Goal: Download file/media

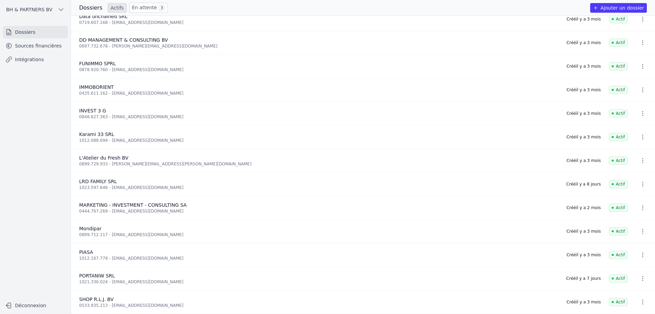
scroll to position [57, 0]
click at [47, 48] on link "Sources financières" at bounding box center [35, 46] width 65 height 12
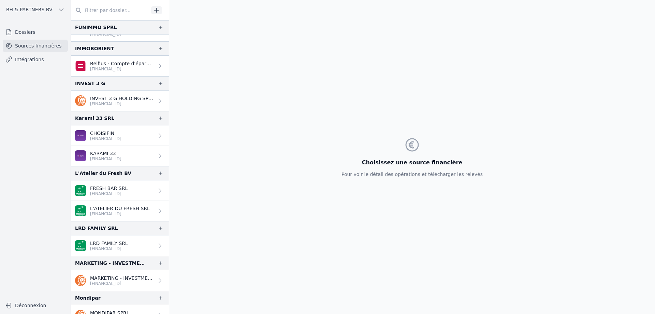
scroll to position [171, 0]
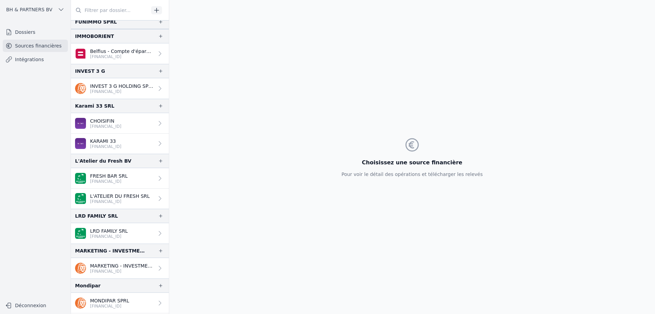
click at [113, 148] on p "[FINANCIAL_ID]" at bounding box center [105, 146] width 31 height 5
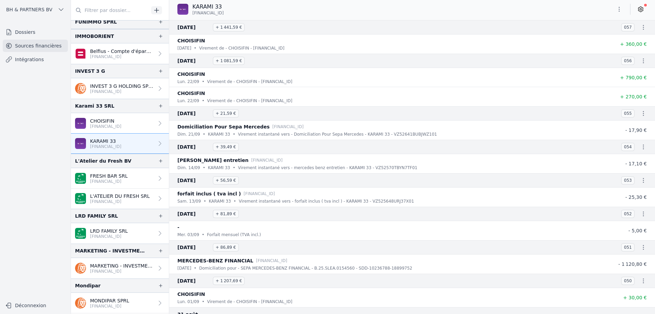
click at [616, 10] on icon "button" at bounding box center [619, 9] width 7 height 7
click at [564, 3] on div at bounding box center [327, 157] width 655 height 314
click at [622, 11] on icon "button" at bounding box center [619, 9] width 7 height 7
click at [612, 33] on button "Exporter" at bounding box center [602, 36] width 49 height 13
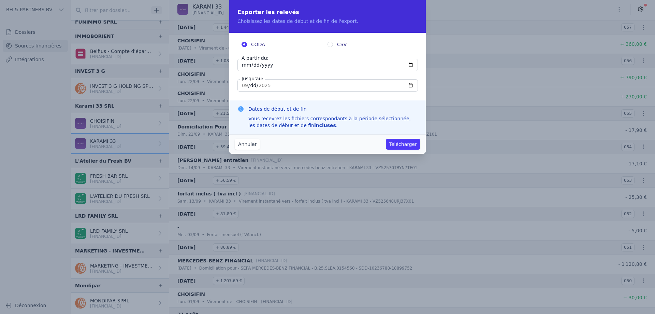
click at [244, 65] on input "[DATE]" at bounding box center [328, 65] width 181 height 12
type input "[DATE]"
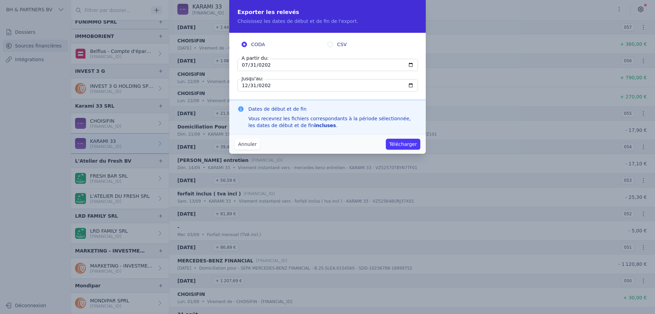
click at [403, 142] on button "Télécharger" at bounding box center [403, 144] width 34 height 11
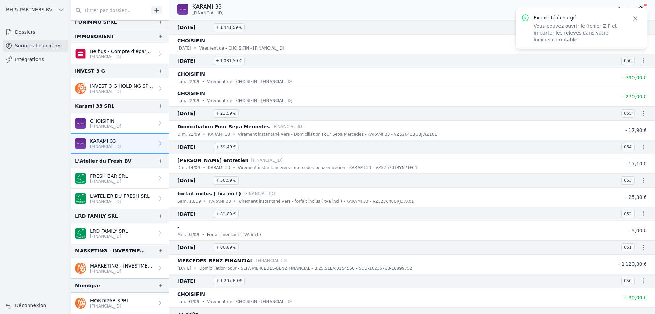
click at [405, 22] on div "[DATE] + 1 441,59 € 057" at bounding box center [412, 27] width 486 height 14
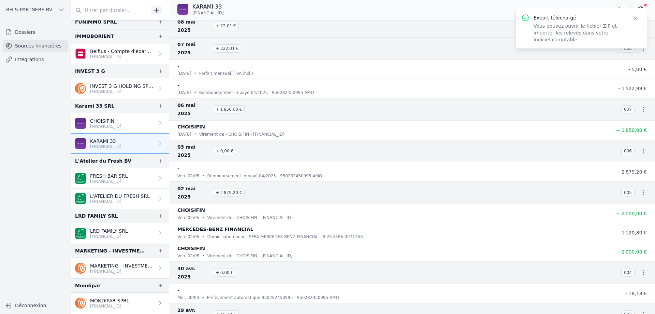
scroll to position [2129, 0]
